Goal: Information Seeking & Learning: Learn about a topic

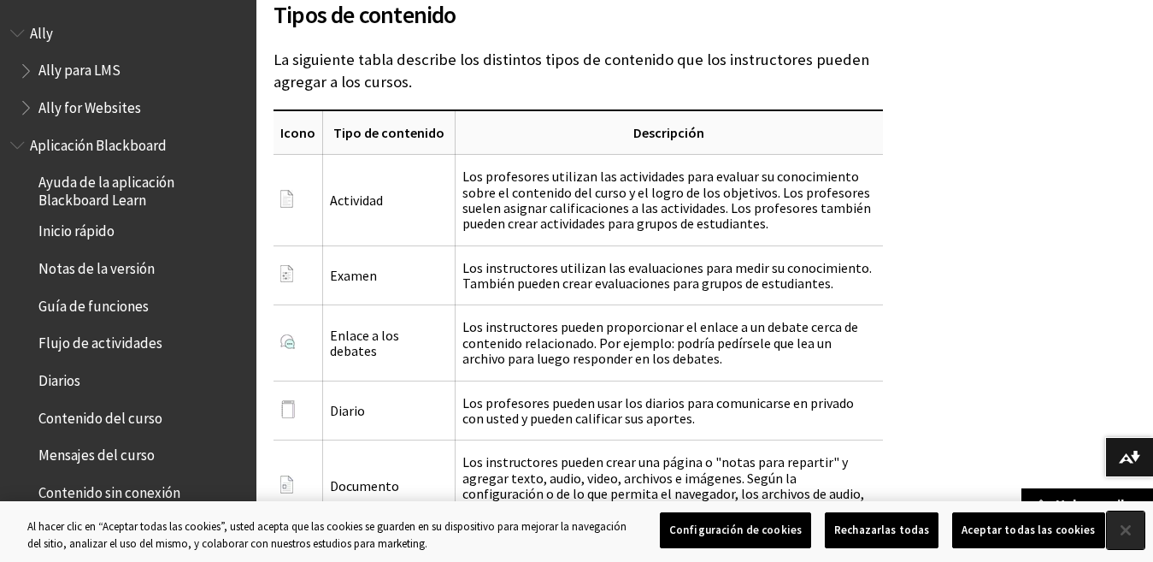
click at [1119, 529] on button "Cerrar" at bounding box center [1126, 530] width 38 height 38
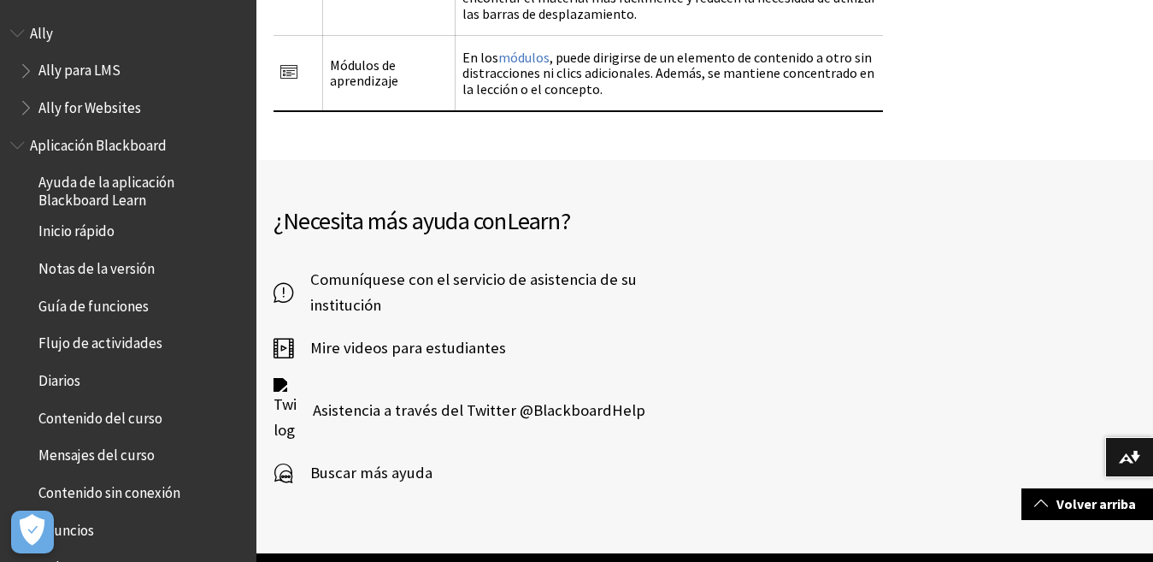
scroll to position [3722, 0]
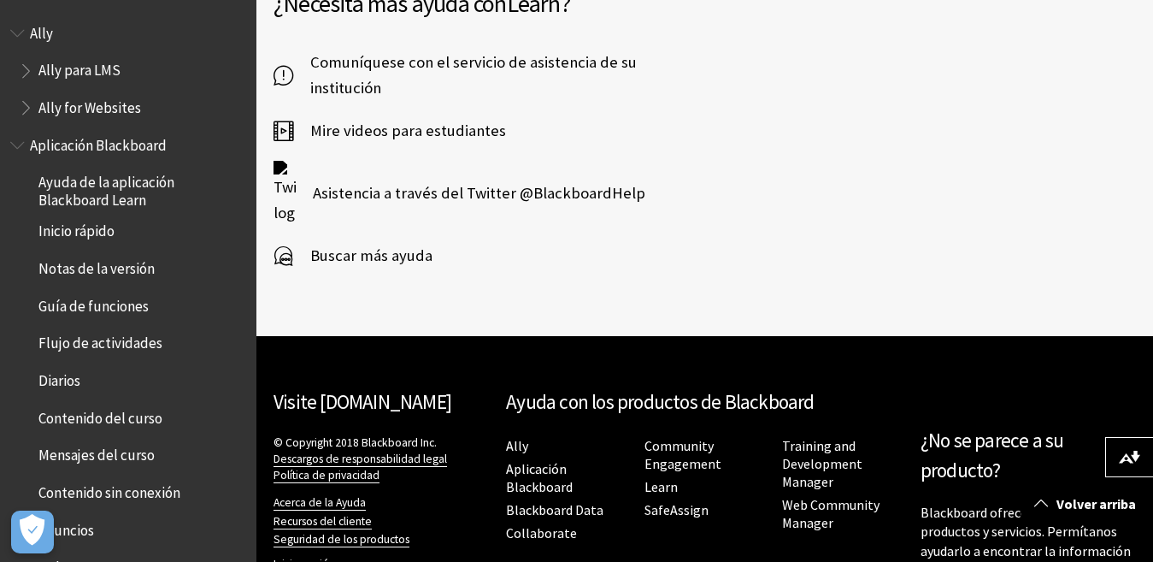
click at [1117, 549] on div "Visite [DOMAIN_NAME] © Copyright 2018 Blackboard Inc. Descargos de responsabili…" at bounding box center [704, 491] width 897 height 310
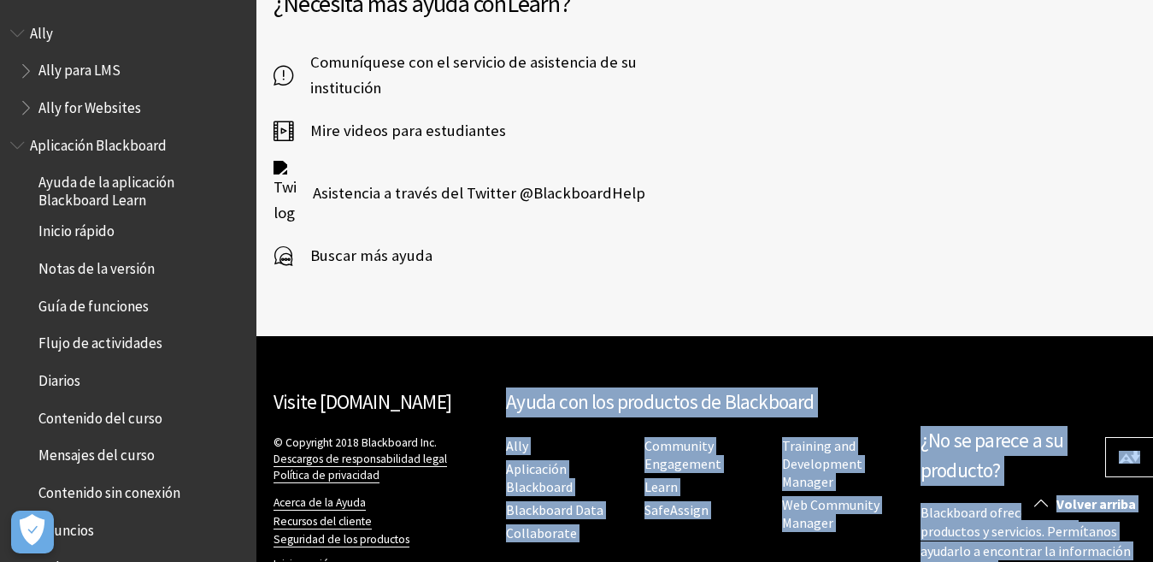
drag, startPoint x: 1117, startPoint y: 549, endPoint x: 1167, endPoint y: 272, distance: 281.6
click at [1052, 156] on div "¿Necesita más ayuda con [PERSON_NAME] ? Comuníquese con el servicio de asistenc…" at bounding box center [704, 139] width 897 height 393
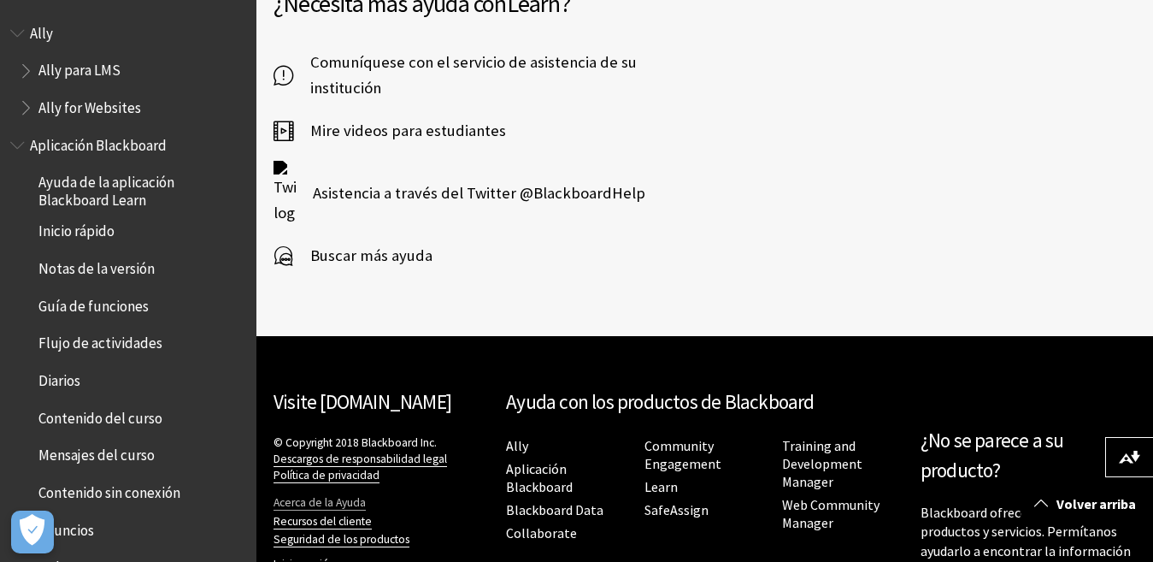
click at [312, 495] on link "Acerca de la Ayuda" at bounding box center [320, 502] width 92 height 15
